Goal: Task Accomplishment & Management: Manage account settings

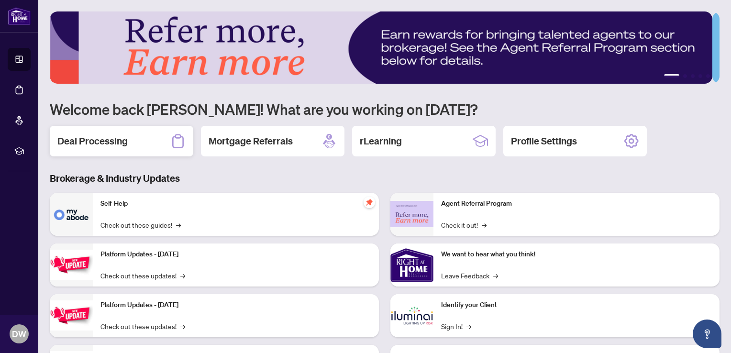
click at [125, 140] on h2 "Deal Processing" at bounding box center [92, 140] width 70 height 13
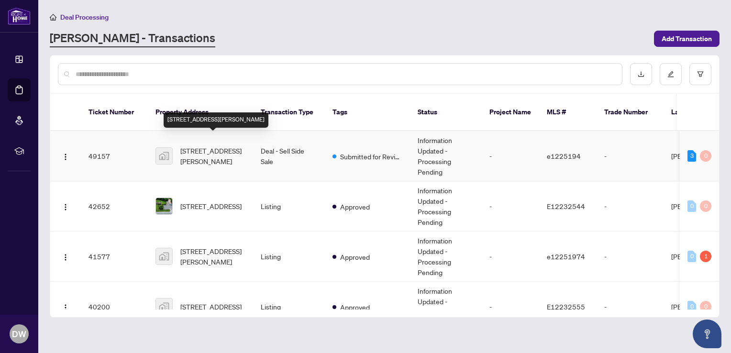
click at [203, 145] on span "[STREET_ADDRESS][PERSON_NAME]" at bounding box center [212, 155] width 65 height 21
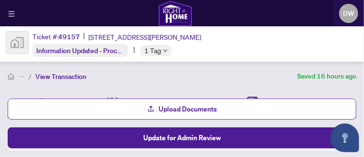
click at [180, 106] on span "Upload Documents" at bounding box center [188, 108] width 58 height 15
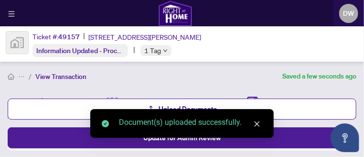
click at [256, 122] on icon "close" at bounding box center [257, 123] width 5 height 5
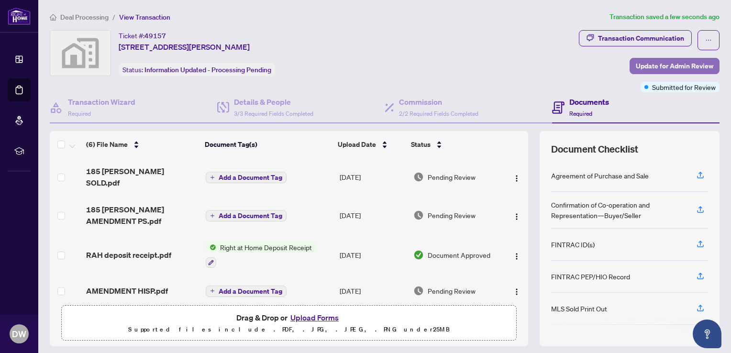
click at [640, 66] on span "Update for Admin Review" at bounding box center [673, 65] width 77 height 15
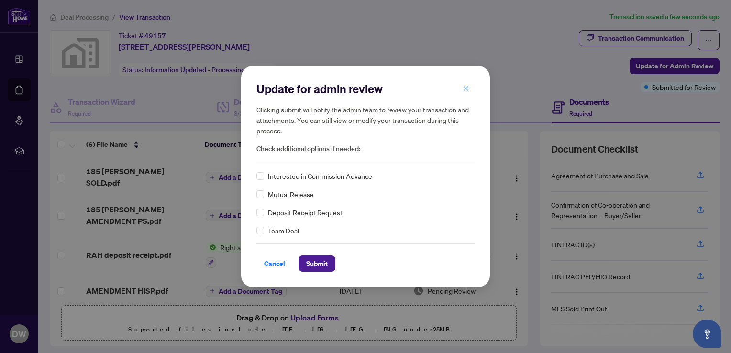
click at [466, 90] on icon "close" at bounding box center [465, 88] width 7 height 7
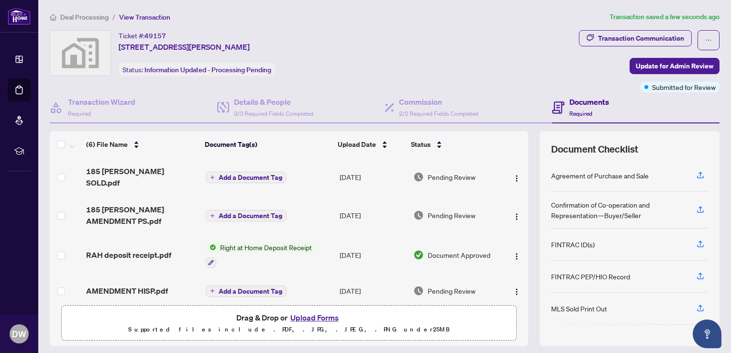
click at [456, 50] on div "Ticket #: 49157 [STREET_ADDRESS][PERSON_NAME] Status: Information Updated - Pro…" at bounding box center [312, 53] width 525 height 46
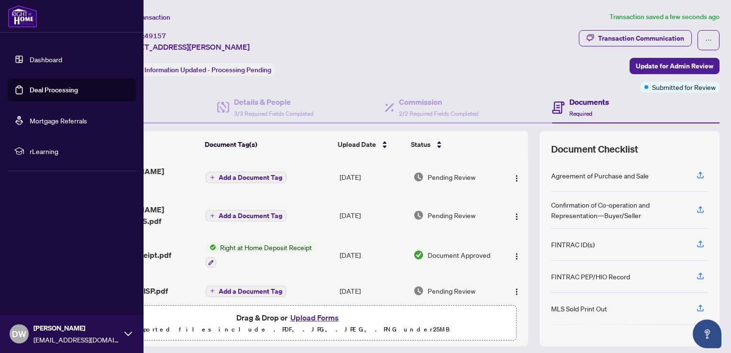
click at [15, 329] on span "DW" at bounding box center [19, 333] width 14 height 13
click at [34, 274] on span "Logout" at bounding box center [39, 276] width 22 height 15
